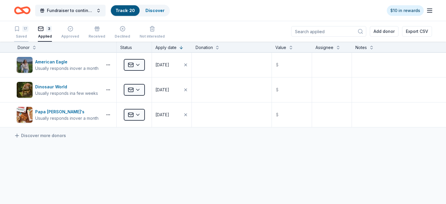
click at [28, 30] on div "17" at bounding box center [25, 29] width 6 height 6
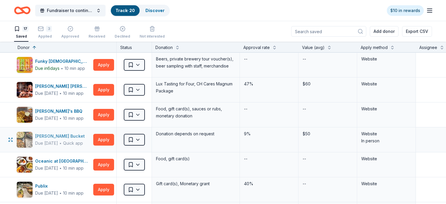
click at [55, 136] on div "[PERSON_NAME] Bucket" at bounding box center [61, 136] width 52 height 7
click at [149, 66] on html "Fundraiser to continue KIDpreneur Marketplaces Track · 20 Discover $10 in rewar…" at bounding box center [223, 102] width 446 height 204
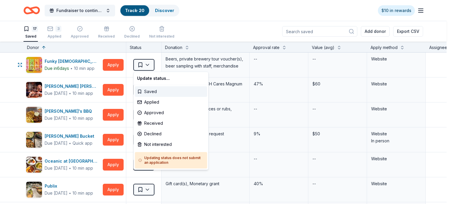
click at [153, 92] on div "Saved" at bounding box center [171, 91] width 72 height 11
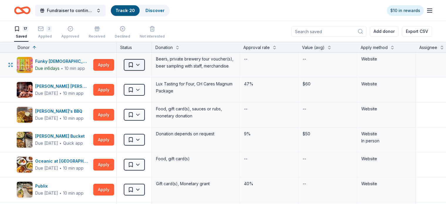
click at [145, 64] on html "Fundraiser to continue KIDpreneur Marketplaces Track · 20 Discover $10 in rewar…" at bounding box center [223, 102] width 446 height 204
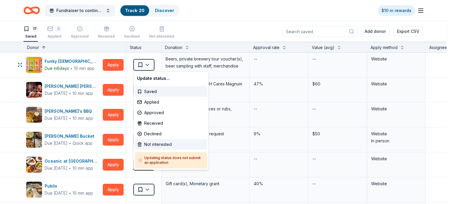
click at [158, 144] on div "Not interested" at bounding box center [171, 144] width 72 height 11
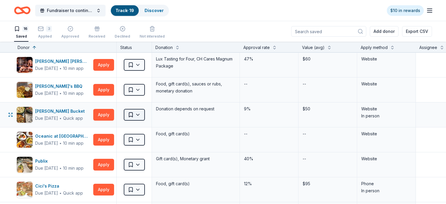
click at [148, 114] on html "Fundraiser to continue KIDpreneur Marketplaces Track · 19 Discover $10 in rewar…" at bounding box center [223, 102] width 446 height 204
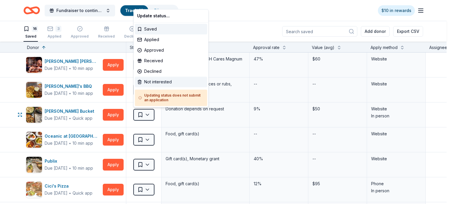
click at [150, 81] on div "Not interested" at bounding box center [171, 82] width 72 height 11
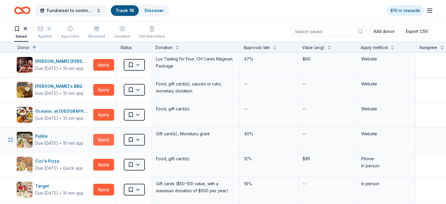
click at [113, 138] on button "Apply" at bounding box center [103, 140] width 21 height 12
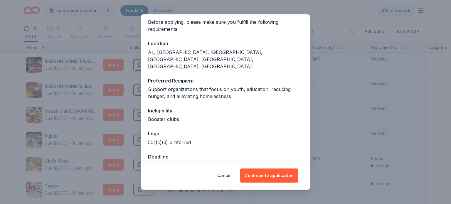
scroll to position [47, 0]
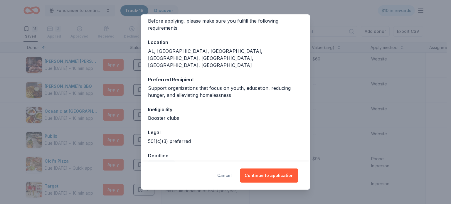
click at [227, 176] on button "Cancel" at bounding box center [224, 175] width 14 height 14
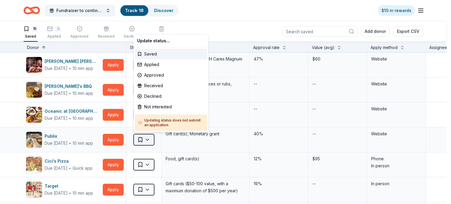
click at [149, 138] on html "Fundraiser to continue KIDpreneur Marketplaces Track · 18 Discover $10 in rewar…" at bounding box center [225, 102] width 451 height 204
click at [147, 64] on div "Applied" at bounding box center [171, 64] width 72 height 11
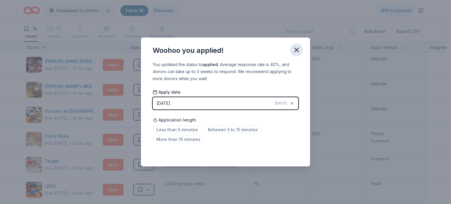
click at [294, 49] on icon "button" at bounding box center [296, 50] width 8 height 8
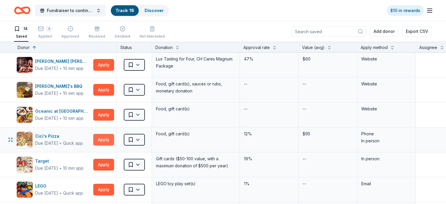
click at [114, 139] on button "Apply" at bounding box center [103, 140] width 21 height 12
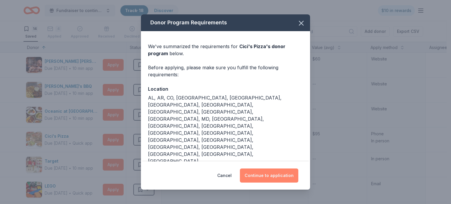
click at [268, 168] on button "Continue to application" at bounding box center [269, 175] width 58 height 14
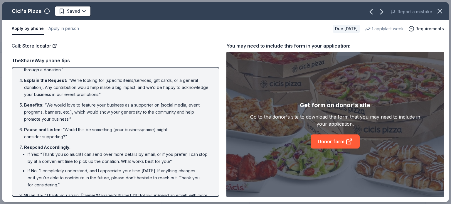
scroll to position [63, 0]
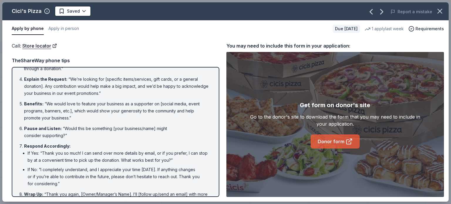
click at [331, 143] on link "Donor form" at bounding box center [334, 141] width 49 height 14
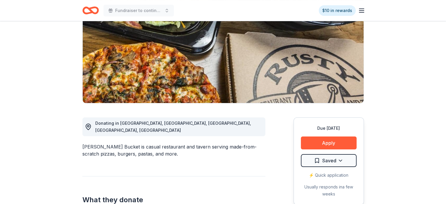
scroll to position [76, 0]
